Goal: Go to known website: Go to known website

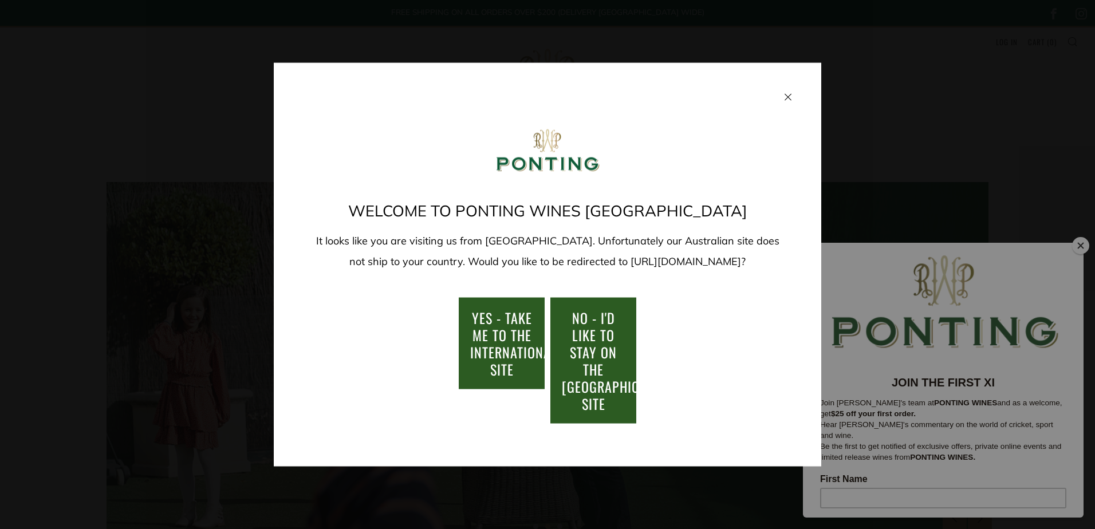
click at [405, 156] on div at bounding box center [547, 164] width 479 height 72
click at [1080, 243] on div "Welcome to Ponting Wines [GEOGRAPHIC_DATA] It looks like you are visiting us fr…" at bounding box center [547, 264] width 1095 height 529
click at [516, 321] on span "YES - take me to the international site" at bounding box center [513, 343] width 87 height 72
